Goal: Find specific page/section: Find specific page/section

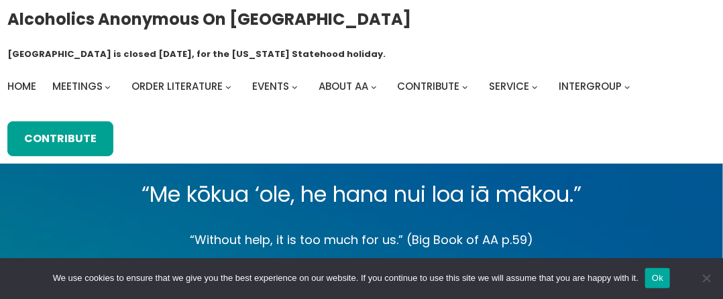
click at [180, 74] on div "Alcoholics Anonymous on [GEOGRAPHIC_DATA] [GEOGRAPHIC_DATA] is closed [DATE], f…" at bounding box center [361, 82] width 709 height 150
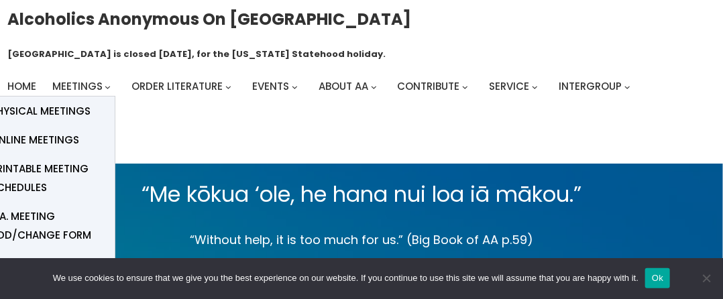
click at [107, 84] on button "Meetings submenu" at bounding box center [108, 87] width 6 height 6
click at [58, 131] on span "Online Meetings" at bounding box center [35, 140] width 89 height 19
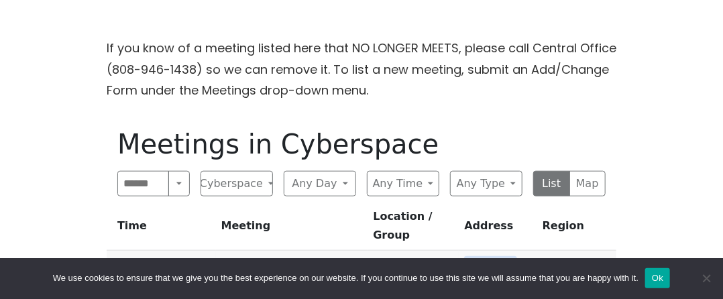
scroll to position [403, 0]
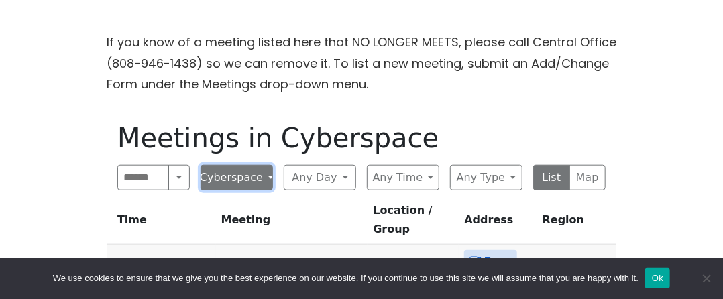
click at [214, 165] on button "Cyberspace" at bounding box center [237, 177] width 72 height 25
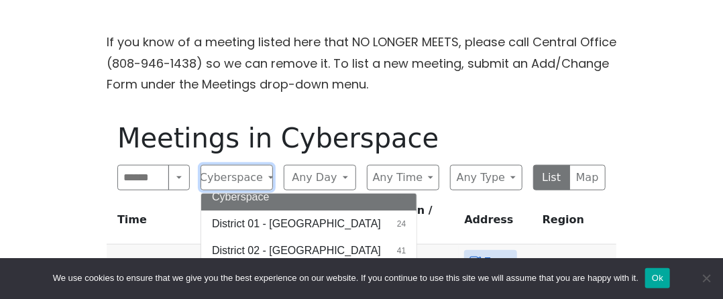
scroll to position [28, 0]
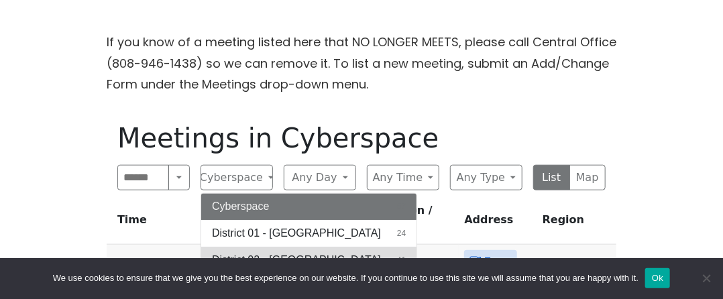
click at [286, 252] on span "District 02 - [GEOGRAPHIC_DATA]" at bounding box center [296, 260] width 169 height 16
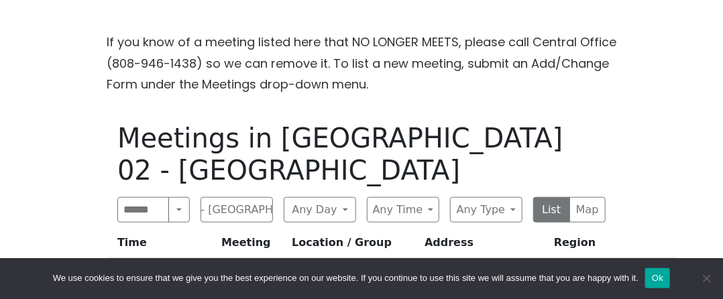
scroll to position [430, 0]
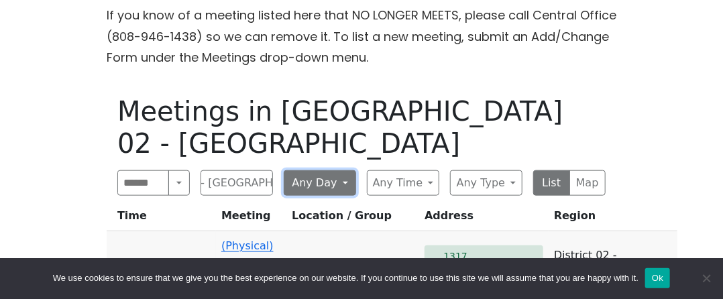
click at [343, 170] on button "Any Day" at bounding box center [320, 182] width 72 height 25
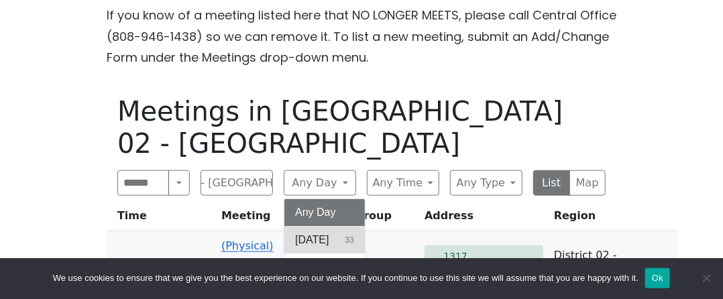
click at [335, 227] on button "[DATE] 33" at bounding box center [324, 240] width 80 height 27
